Goal: Check status: Check status

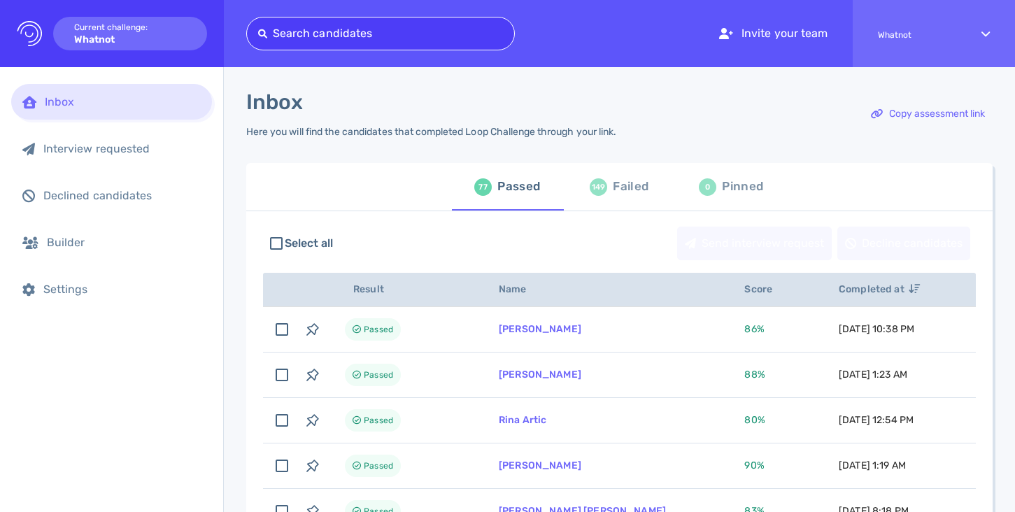
type input "[EMAIL_ADDRESS][DOMAIN_NAME]"
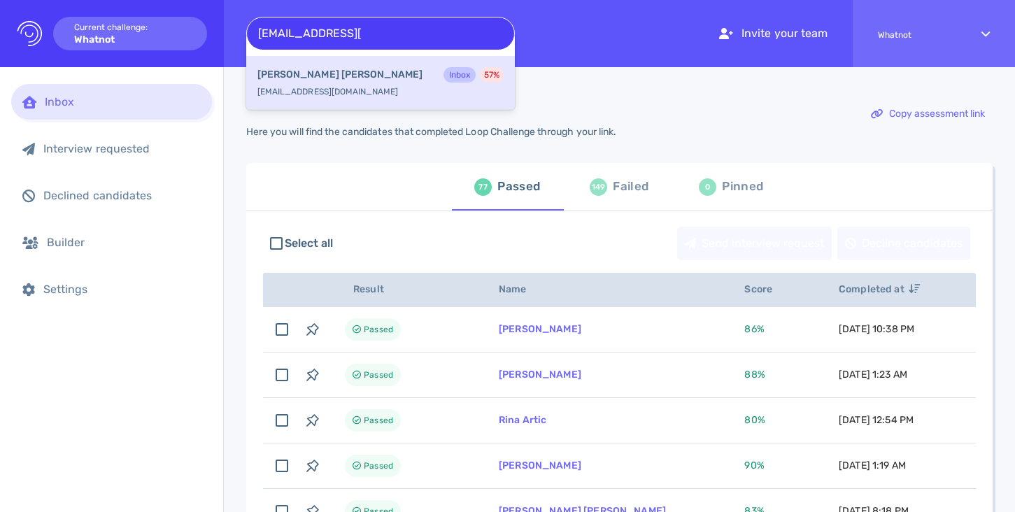
click at [404, 84] on div "[PERSON_NAME] Inbox 57 %" at bounding box center [380, 76] width 246 height 18
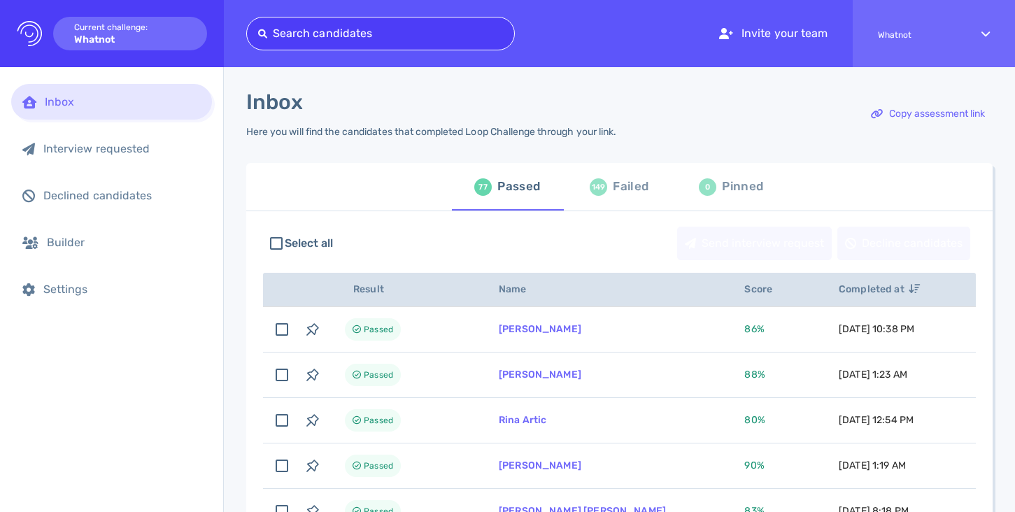
click at [382, 42] on div at bounding box center [380, 34] width 245 height 20
paste input "[PERSON_NAME][EMAIL_ADDRESS][PERSON_NAME][DOMAIN_NAME]"
type input "[PERSON_NAME][EMAIL_ADDRESS][PERSON_NAME][DOMAIN_NAME]"
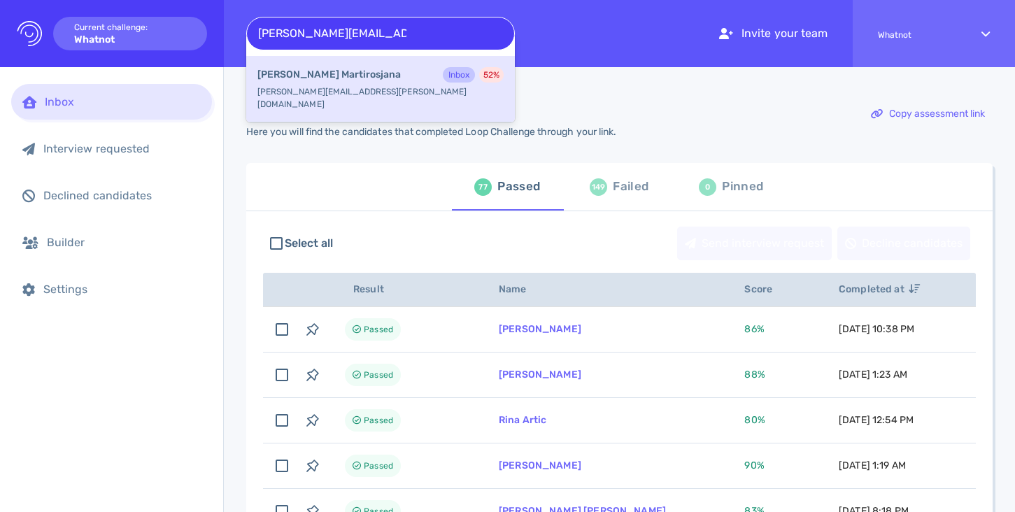
click at [380, 78] on div "[PERSON_NAME] Inbox 52 %" at bounding box center [380, 76] width 246 height 18
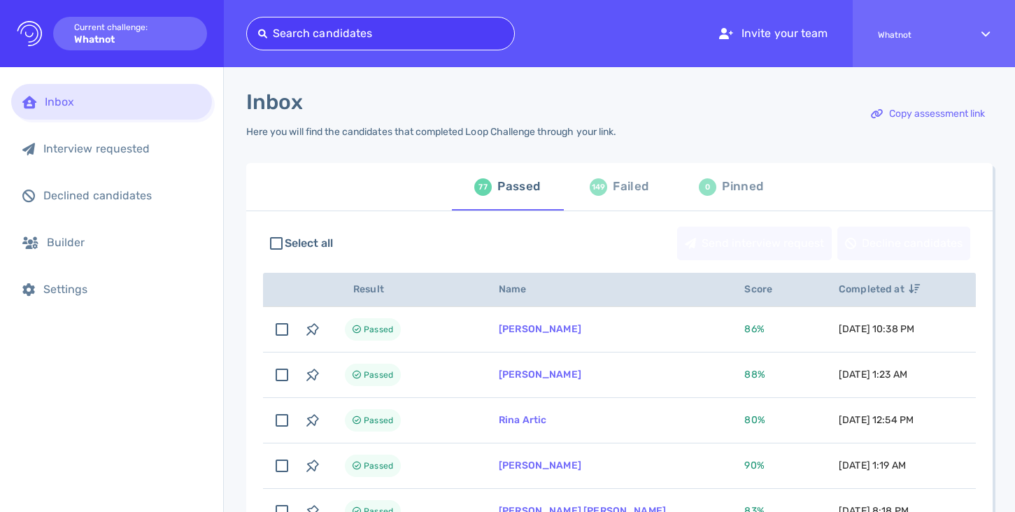
click at [461, 27] on div at bounding box center [380, 34] width 245 height 20
paste input "[EMAIL_ADDRESS][DOMAIN_NAME]"
type input "[EMAIL_ADDRESS][DOMAIN_NAME]"
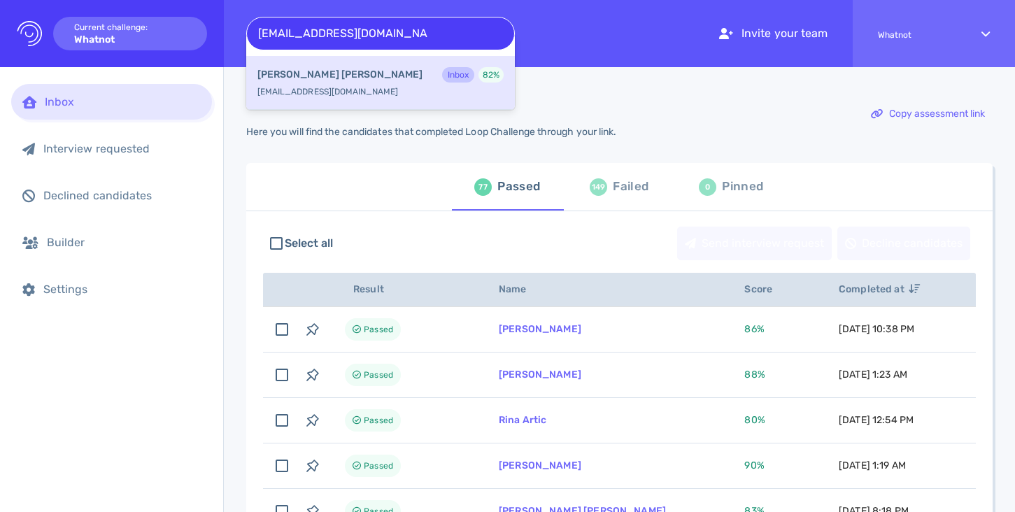
click at [380, 79] on div "[PERSON_NAME] Inbox 82 %" at bounding box center [380, 76] width 246 height 18
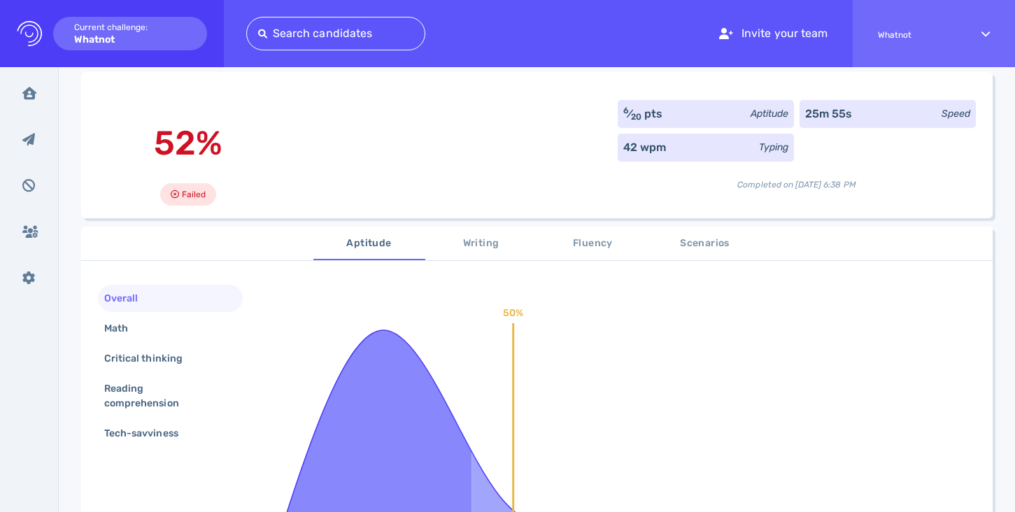
scroll to position [103, 0]
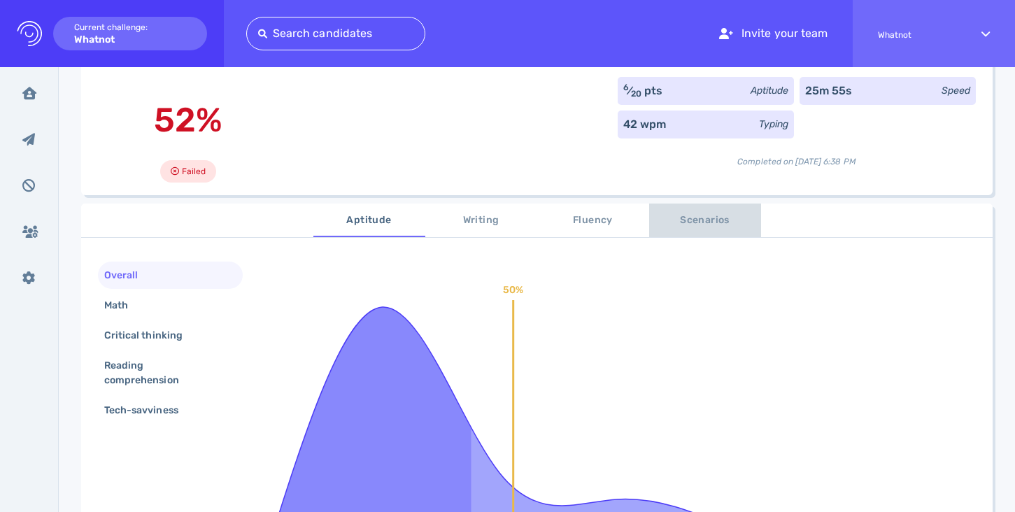
click at [687, 227] on span "Scenarios" at bounding box center [704, 220] width 95 height 17
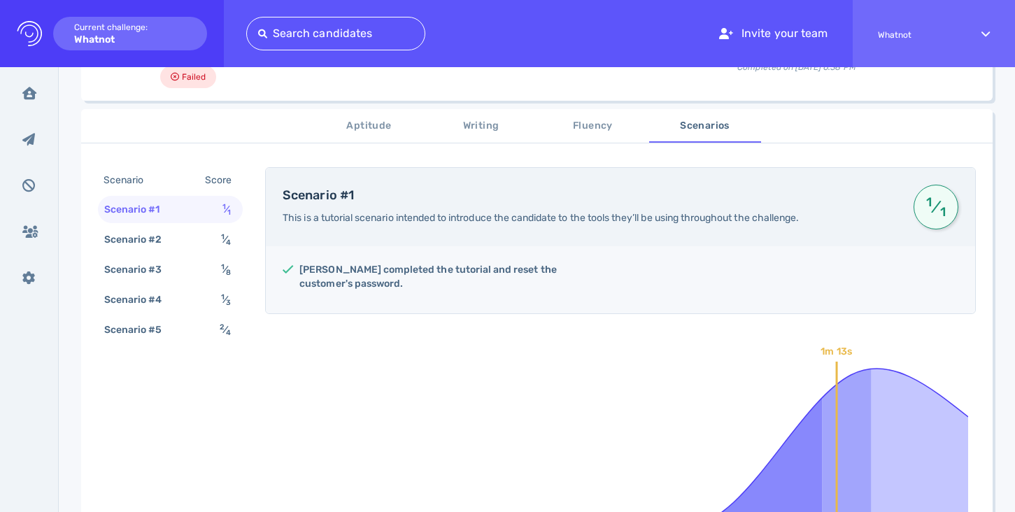
scroll to position [201, 0]
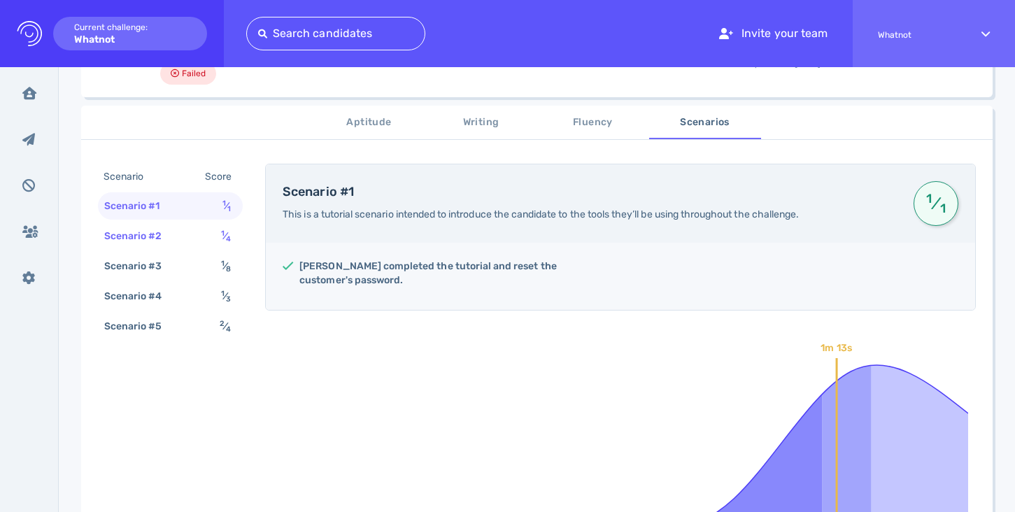
click at [212, 237] on div "Scenario #2 1 ⁄ 4" at bounding box center [170, 235] width 145 height 27
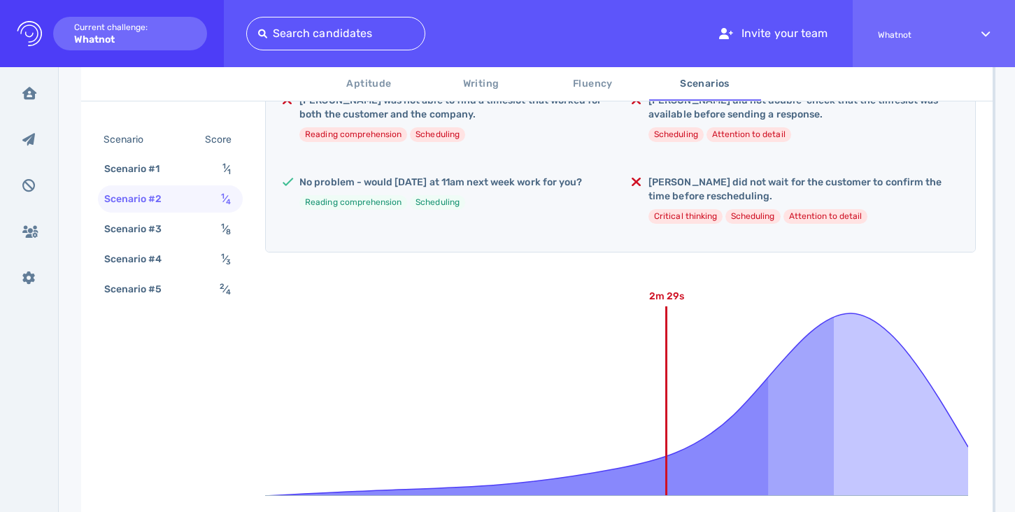
scroll to position [345, 0]
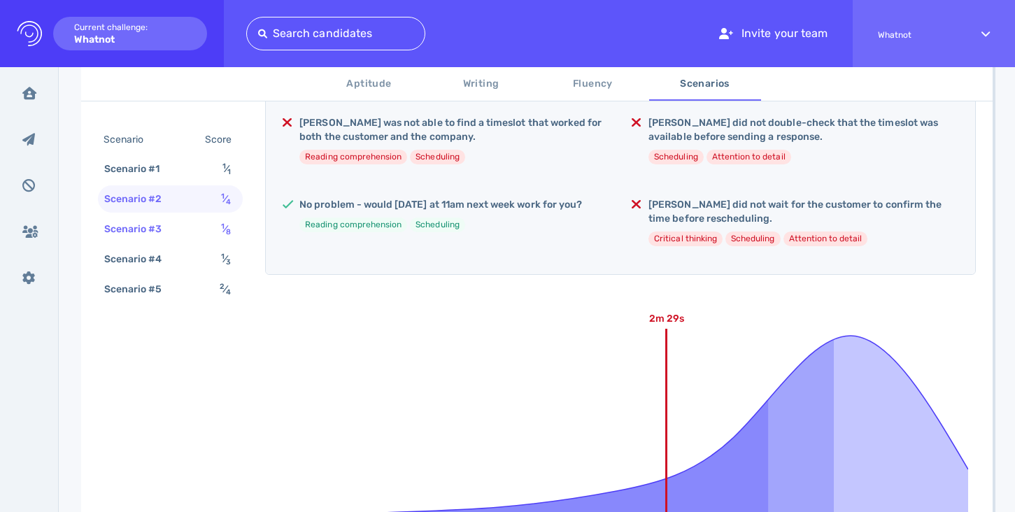
click at [204, 234] on div "Scenario #3 1 ⁄ 8" at bounding box center [170, 228] width 145 height 27
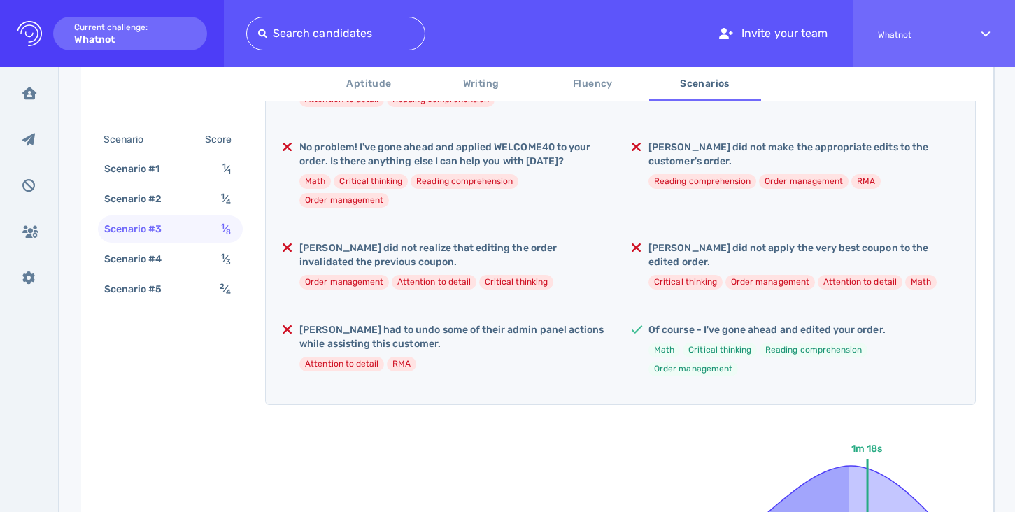
scroll to position [380, 0]
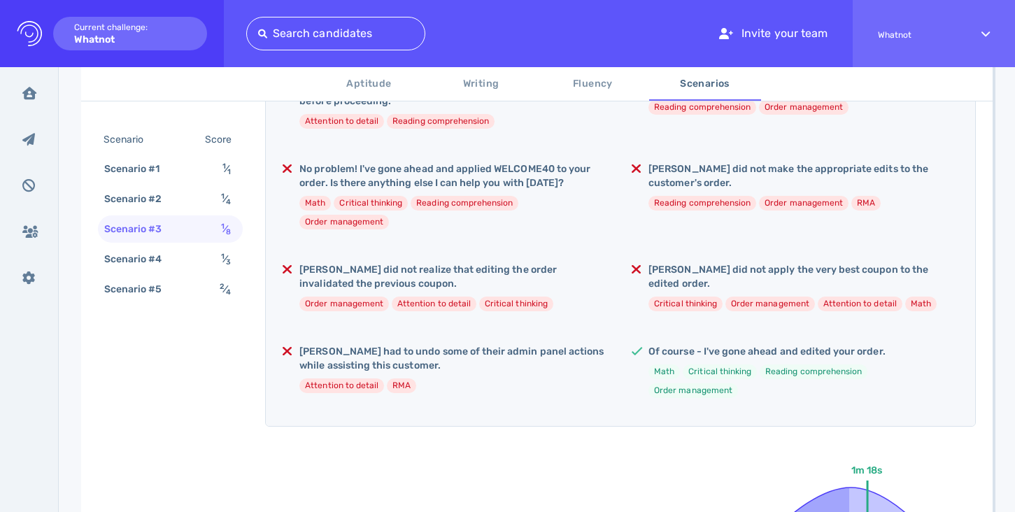
click at [477, 75] on button "Writing" at bounding box center [481, 84] width 112 height 34
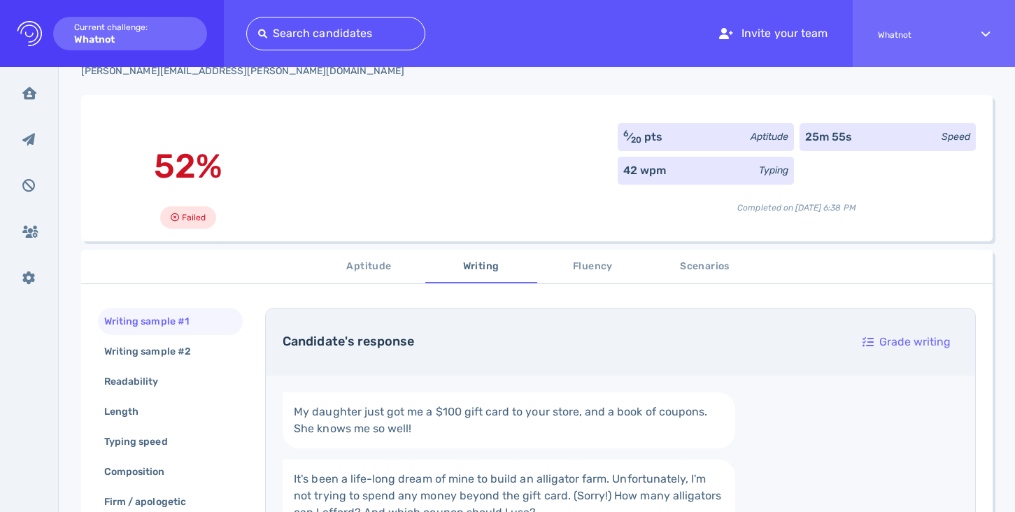
scroll to position [0, 0]
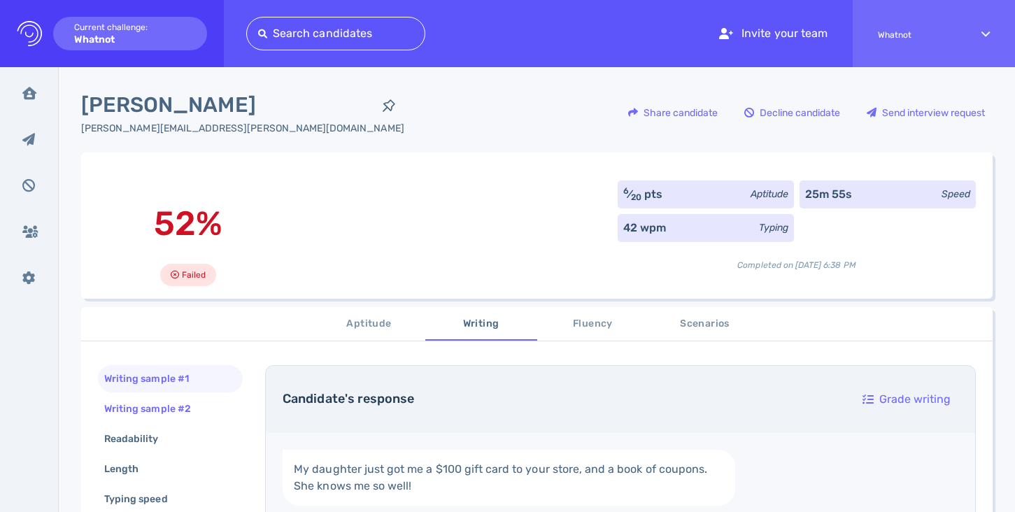
click at [156, 406] on div "Writing sample #2" at bounding box center [154, 409] width 106 height 20
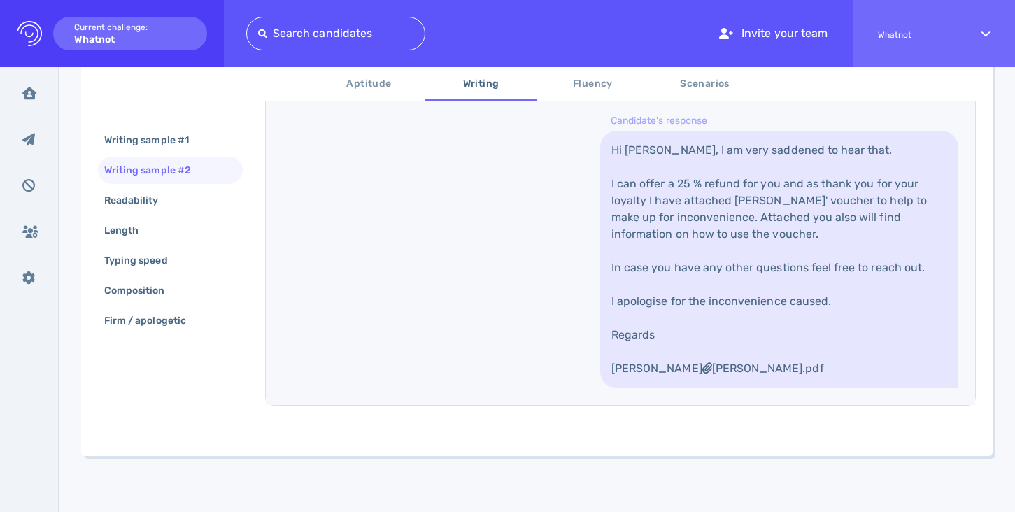
scroll to position [747, 0]
click at [160, 200] on div "Readability" at bounding box center [138, 200] width 74 height 20
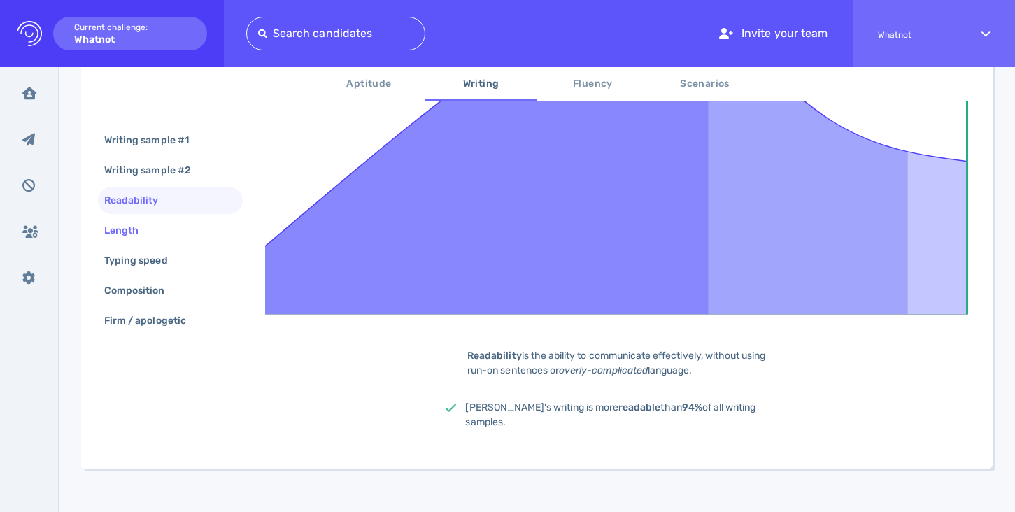
click at [154, 227] on div "Length" at bounding box center [128, 230] width 54 height 20
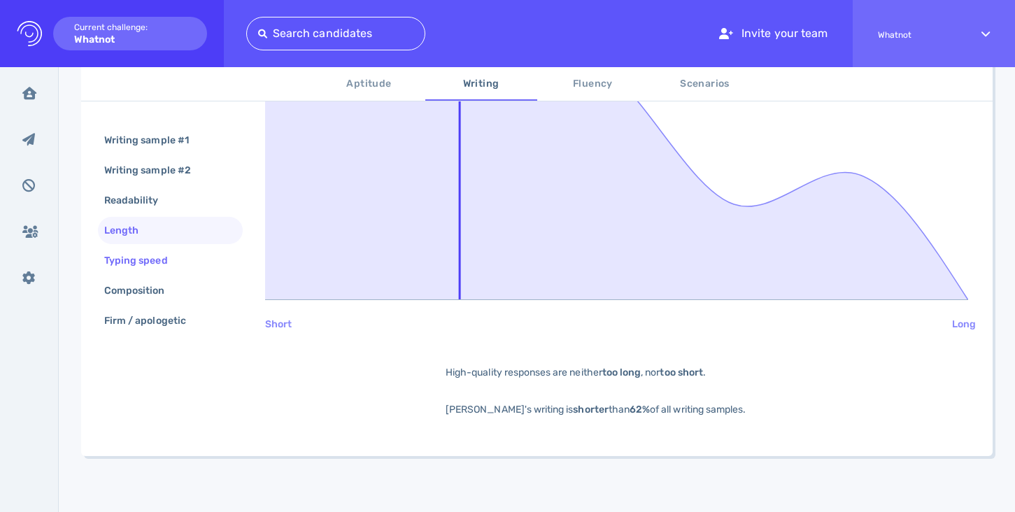
click at [159, 252] on div "Typing speed" at bounding box center [142, 260] width 83 height 20
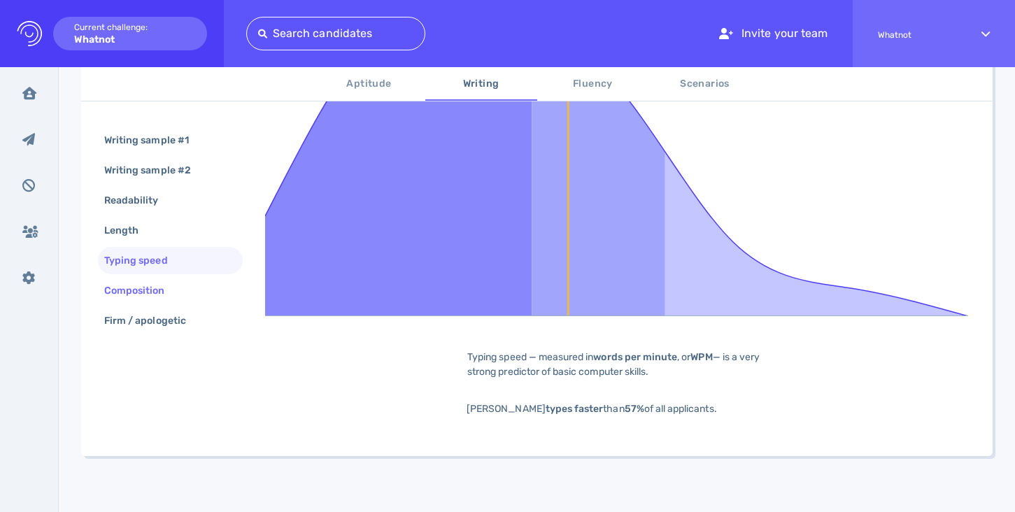
click at [147, 290] on div "Composition" at bounding box center [141, 290] width 80 height 20
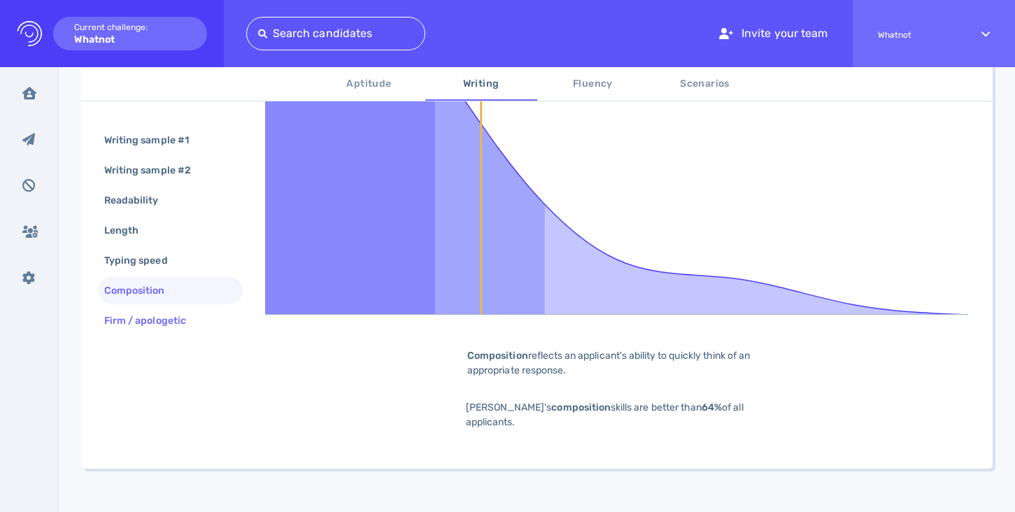
click at [143, 320] on div "Firm / apologetic" at bounding box center [151, 320] width 101 height 20
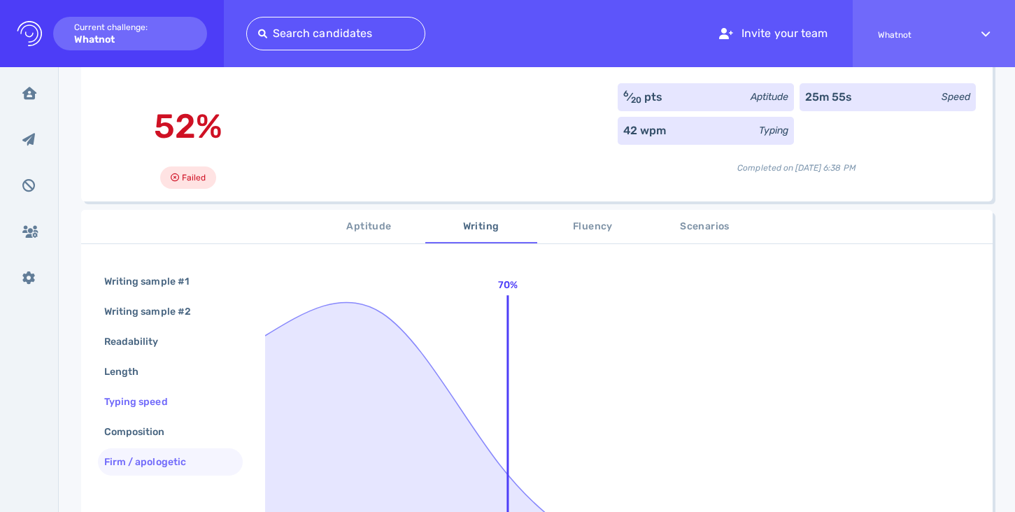
scroll to position [0, 0]
